Goal: Task Accomplishment & Management: Manage account settings

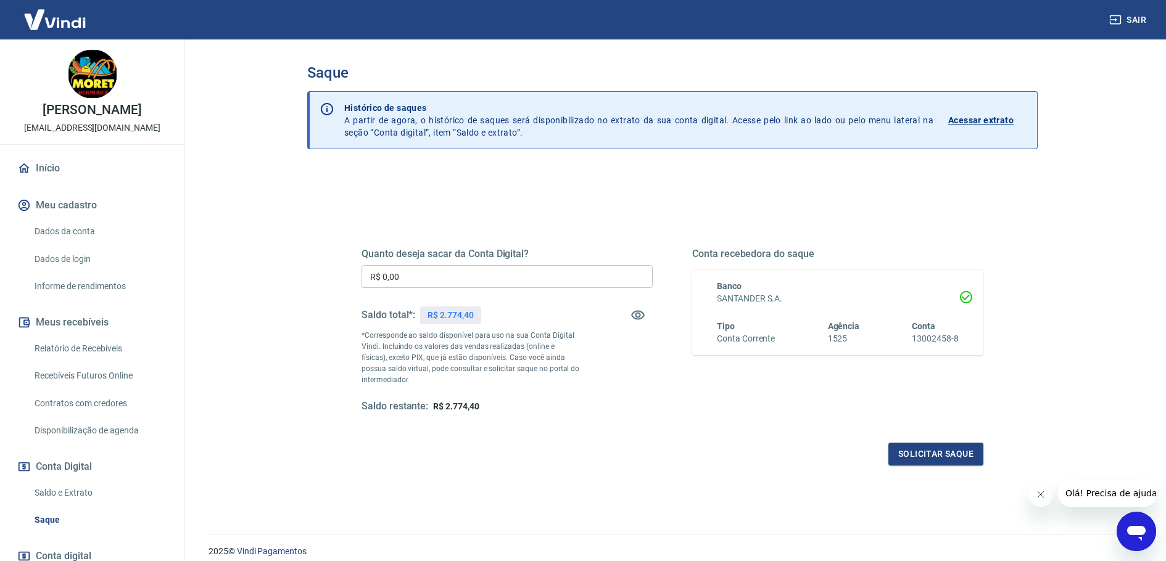
click at [442, 287] on input "R$ 0,00" at bounding box center [506, 276] width 291 height 23
type input "R$ 2.774,40"
click at [913, 456] on button "Solicitar saque" at bounding box center [935, 454] width 95 height 23
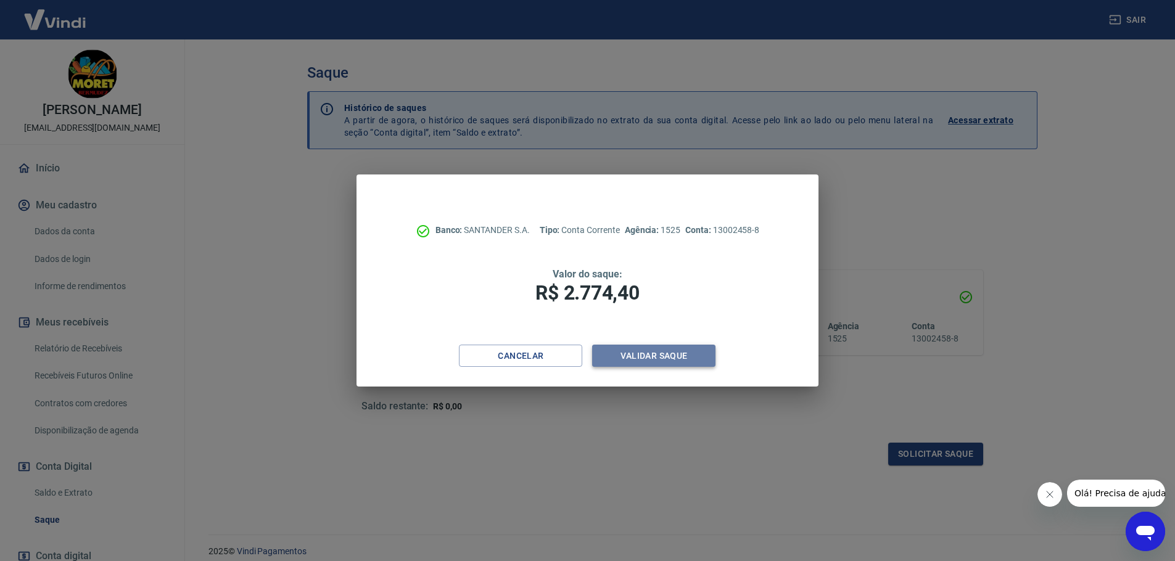
click at [713, 367] on button "Validar saque" at bounding box center [653, 356] width 123 height 23
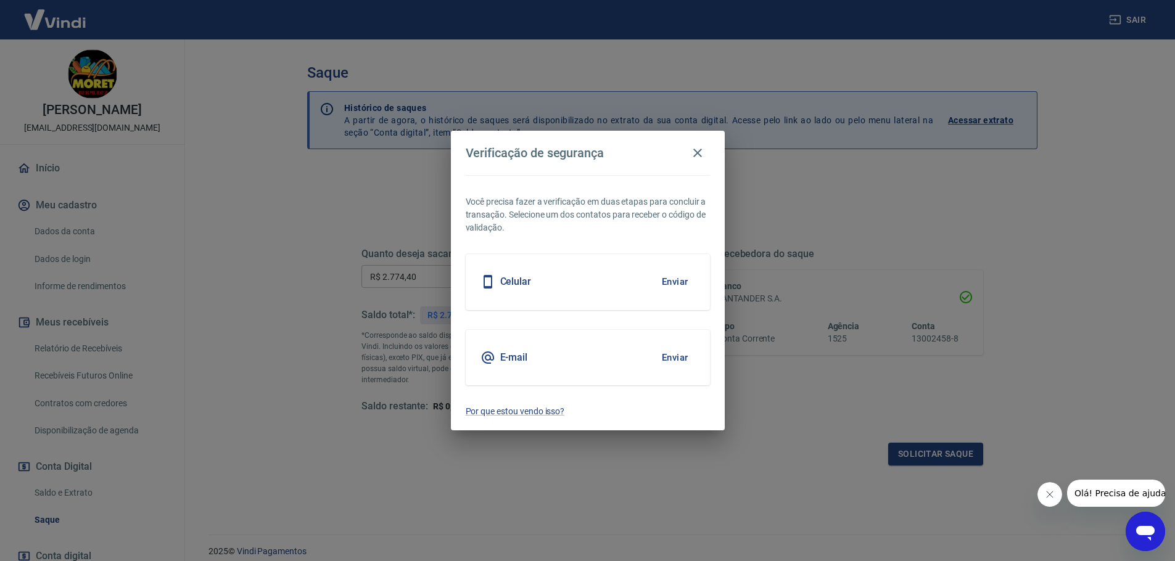
click at [647, 348] on div "E-mail Enviar" at bounding box center [588, 358] width 244 height 56
click at [507, 345] on div "E-mail Enviar" at bounding box center [588, 358] width 244 height 56
click at [514, 363] on h5 "E-mail" at bounding box center [514, 358] width 28 height 12
click at [680, 361] on button "Enviar" at bounding box center [675, 358] width 40 height 26
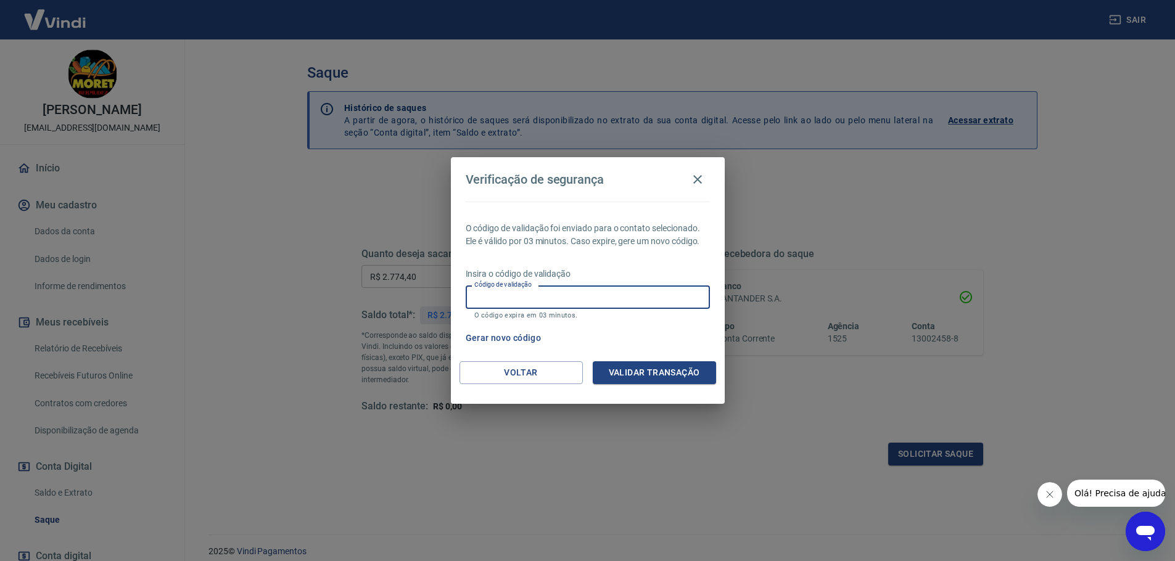
click at [558, 298] on input "Código de validação" at bounding box center [588, 297] width 244 height 23
paste input "682711"
type input "682711"
click at [660, 370] on button "Validar transação" at bounding box center [654, 372] width 123 height 23
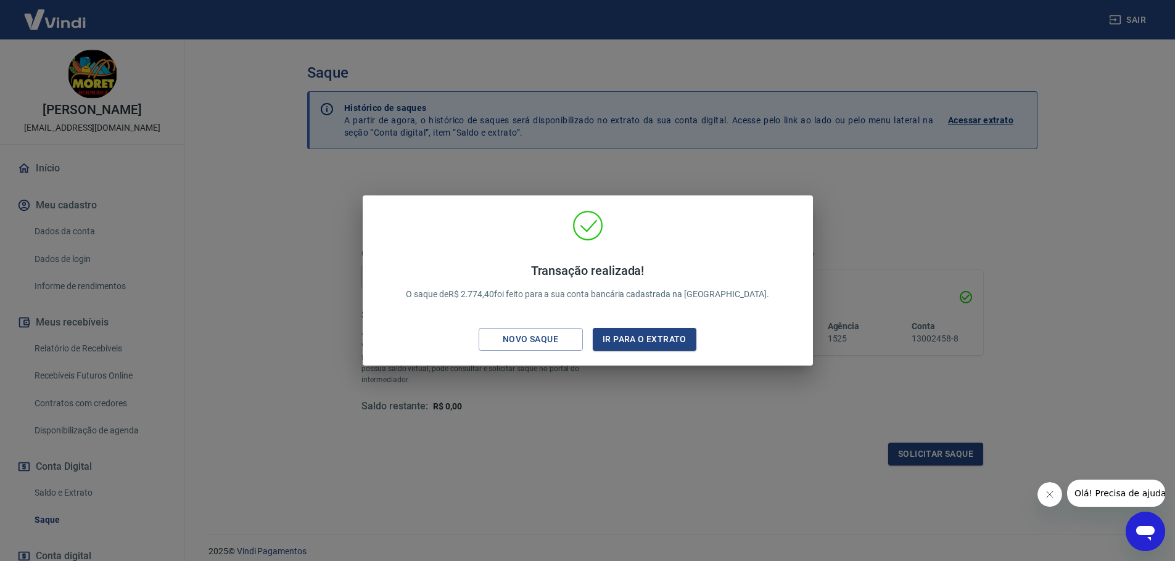
click at [847, 239] on div "Transação realizada! O saque de R$ 2.774,40 foi feito para a sua conta bancária…" at bounding box center [587, 280] width 1175 height 561
